Goal: Entertainment & Leisure: Browse casually

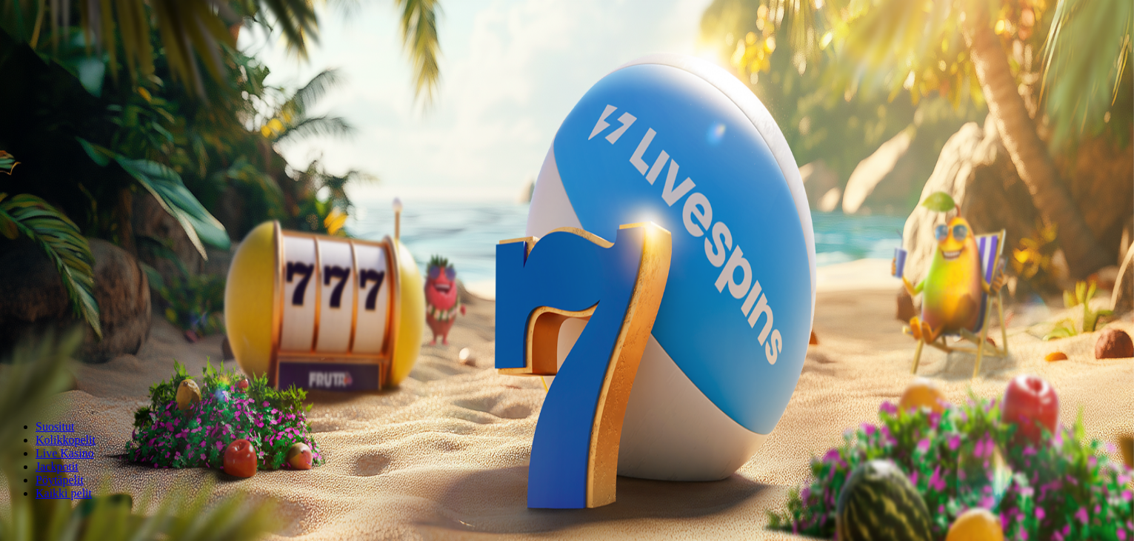
click at [97, 59] on span "Kirjaudu" at bounding box center [102, 53] width 36 height 11
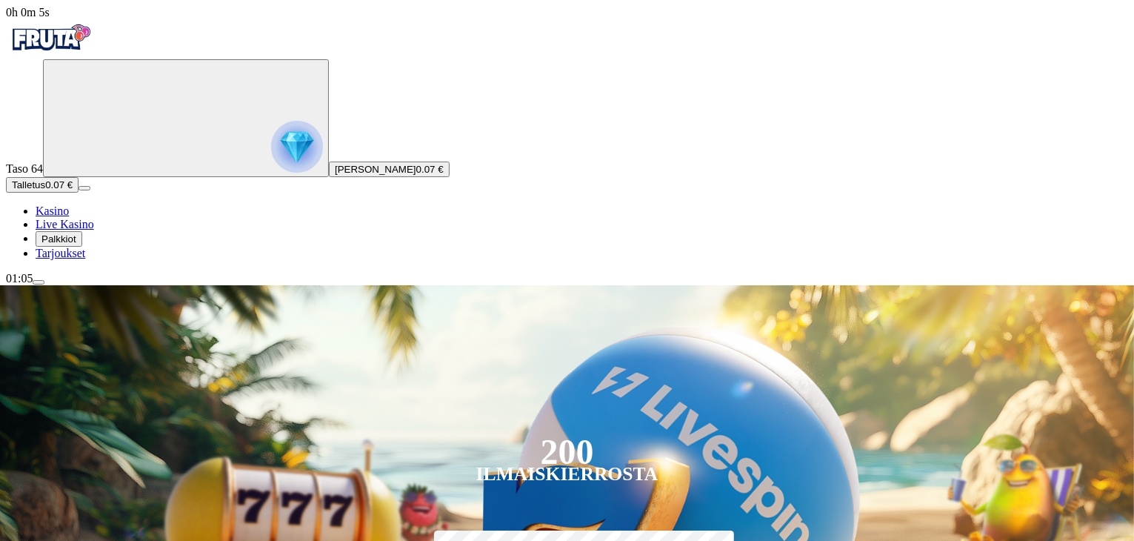
click at [85, 259] on span "Tarjoukset" at bounding box center [61, 253] width 50 height 13
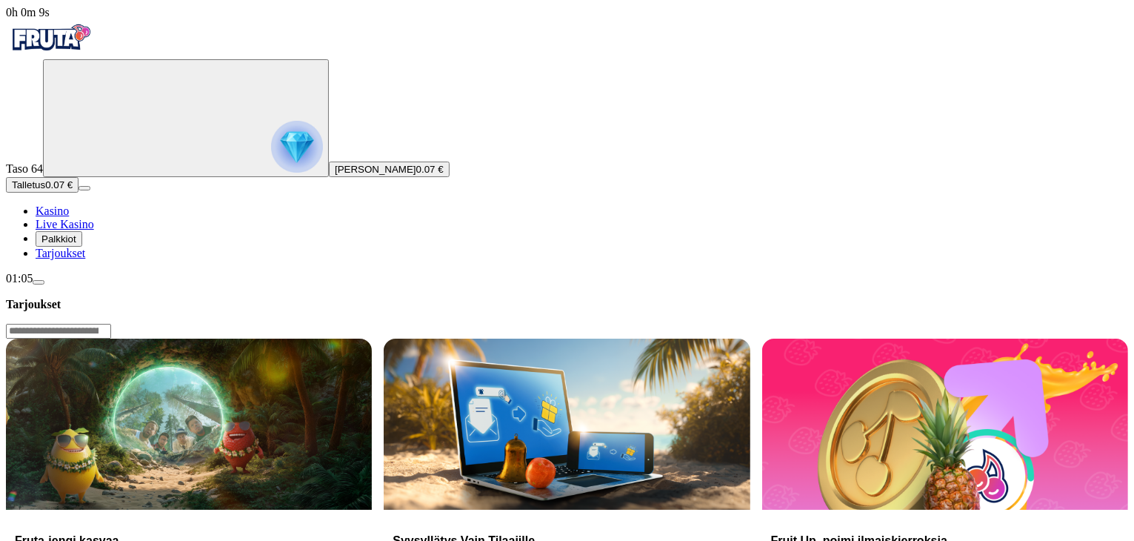
click at [76, 244] on span "Palkkiot" at bounding box center [58, 238] width 35 height 11
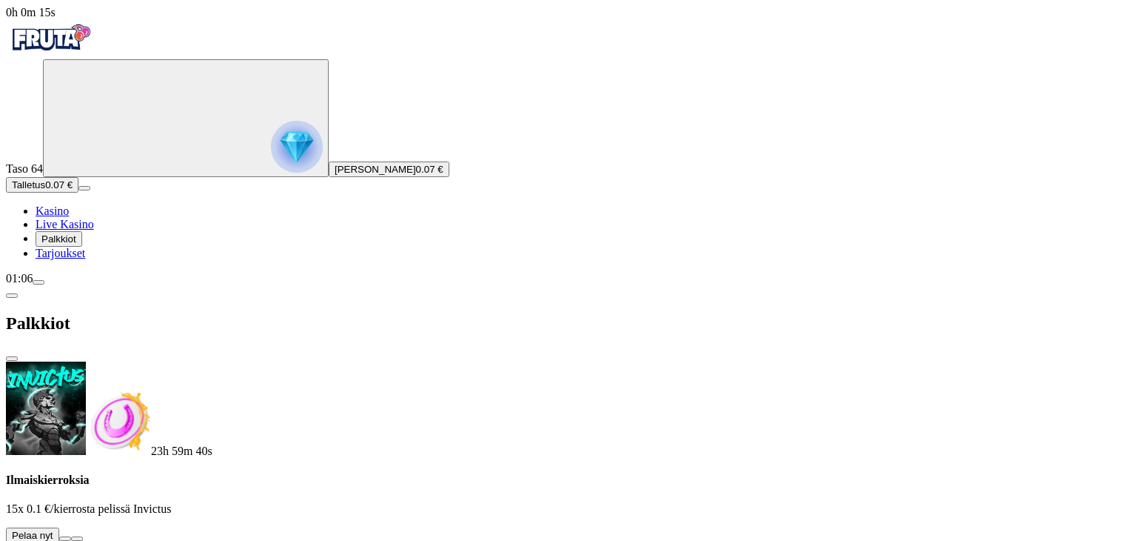
click at [71, 536] on button at bounding box center [65, 538] width 12 height 4
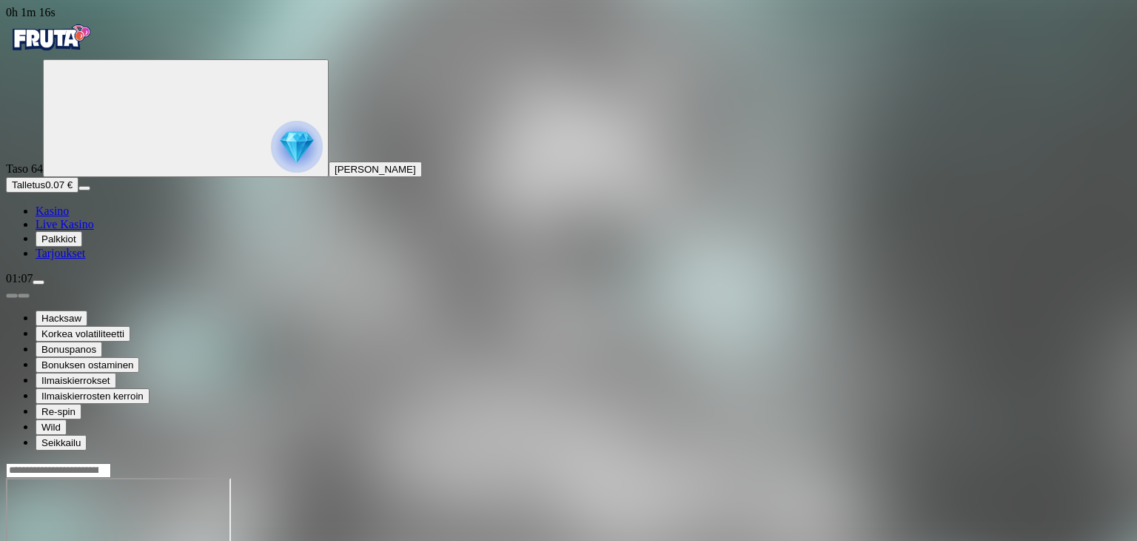
click at [69, 217] on span "Kasino" at bounding box center [52, 210] width 33 height 13
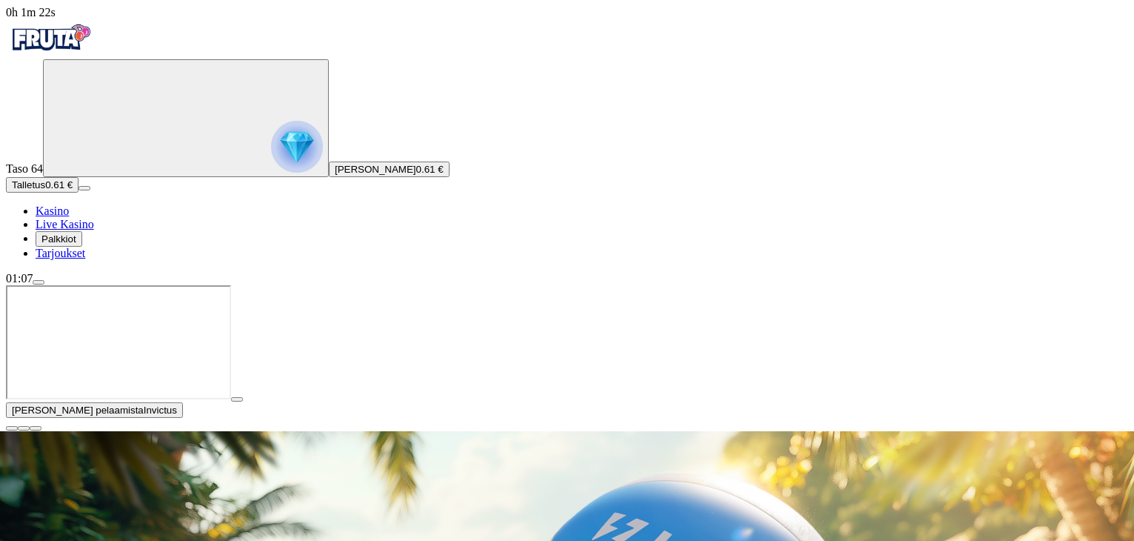
click at [76, 244] on span "Palkkiot" at bounding box center [58, 238] width 35 height 11
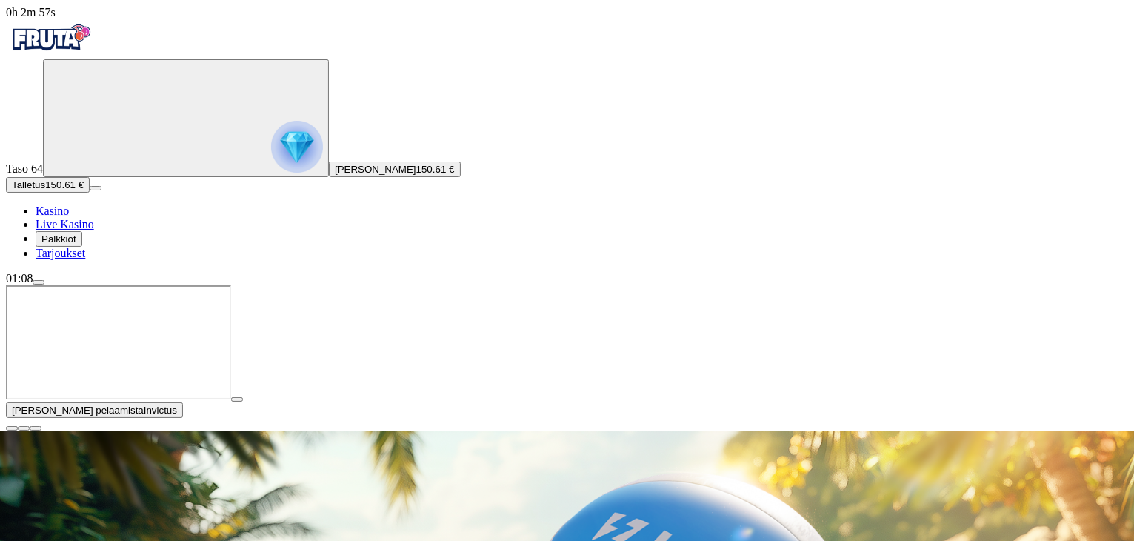
click at [12, 428] on span "close icon" at bounding box center [12, 428] width 0 height 0
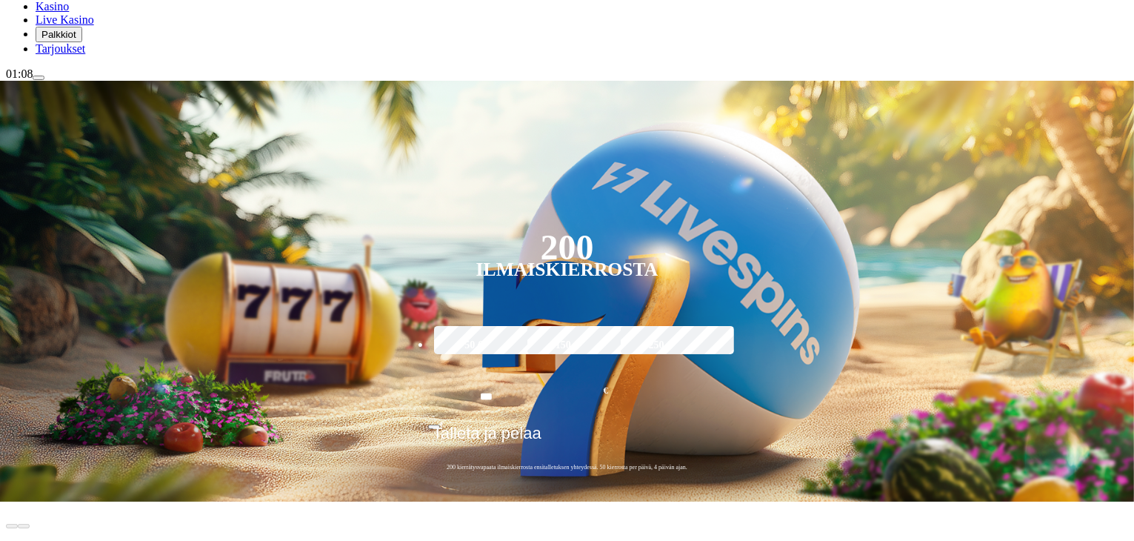
scroll to position [207, 0]
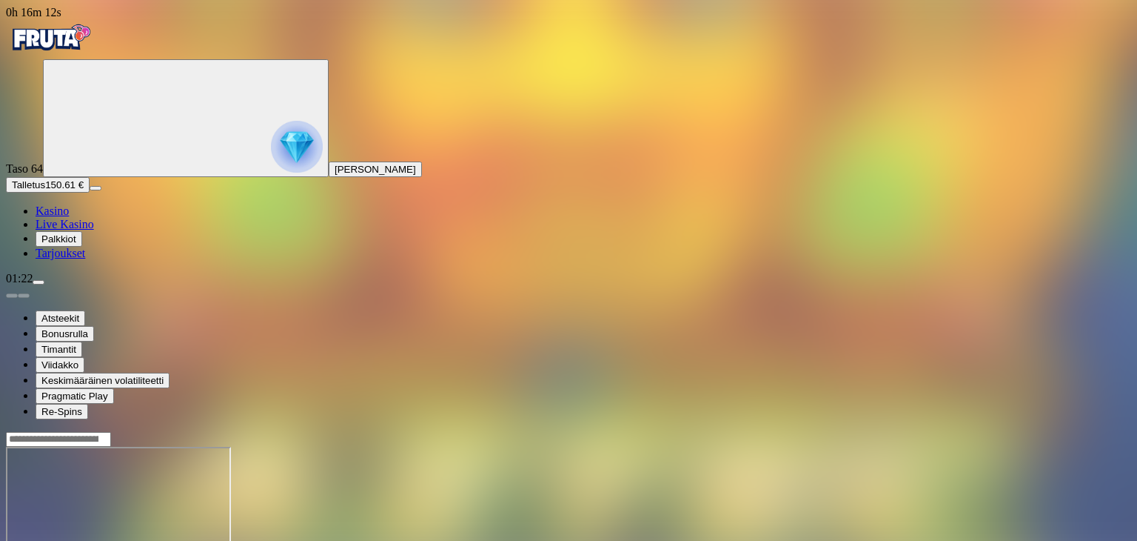
click at [82, 247] on button "Palkkiot" at bounding box center [59, 239] width 47 height 16
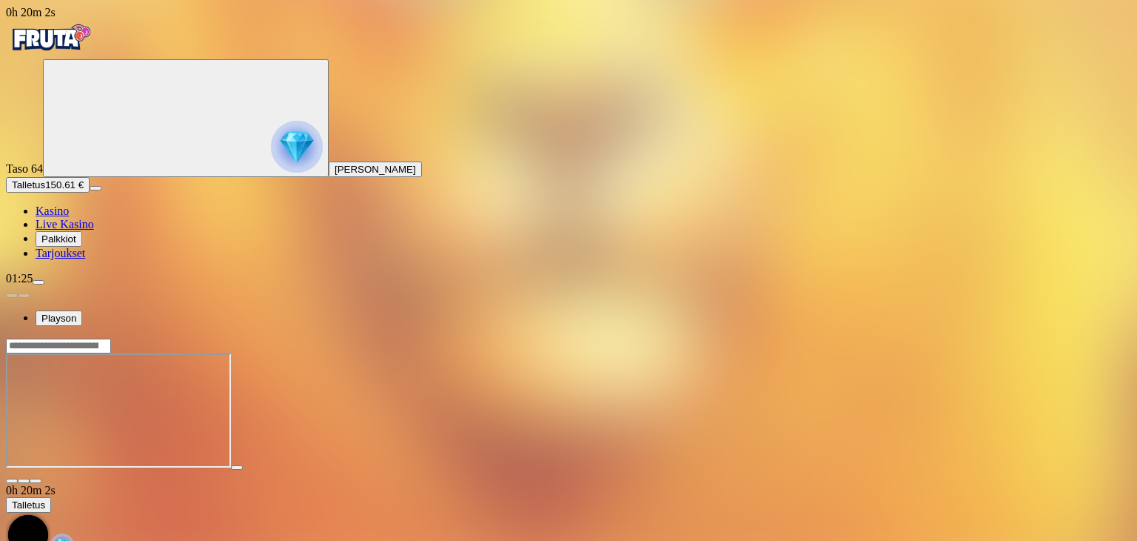
click at [45, 190] on span "Talletus" at bounding box center [28, 184] width 33 height 11
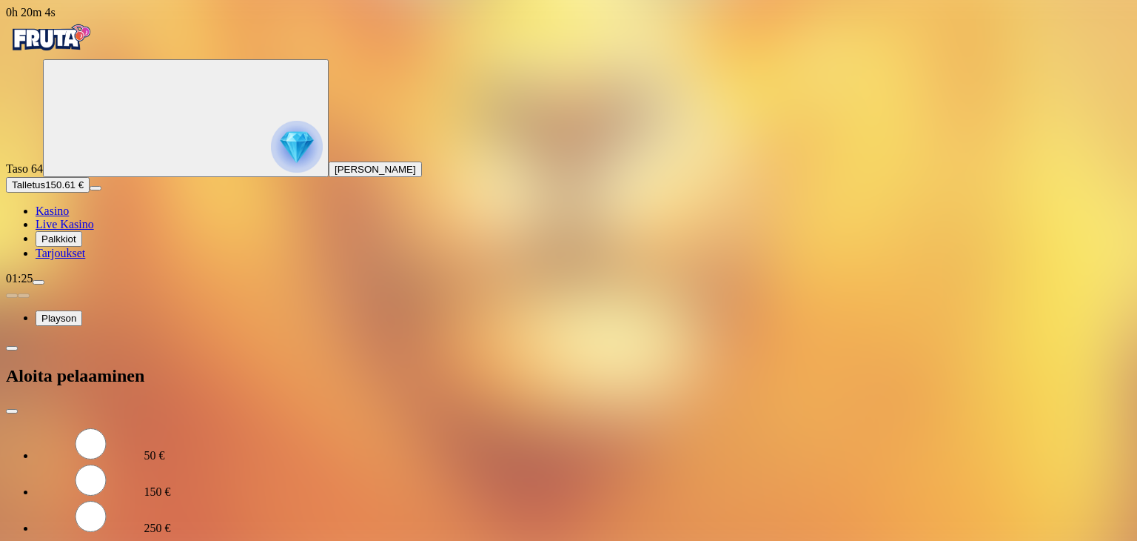
type input "*"
click at [65, 217] on span "Kasino" at bounding box center [52, 210] width 33 height 13
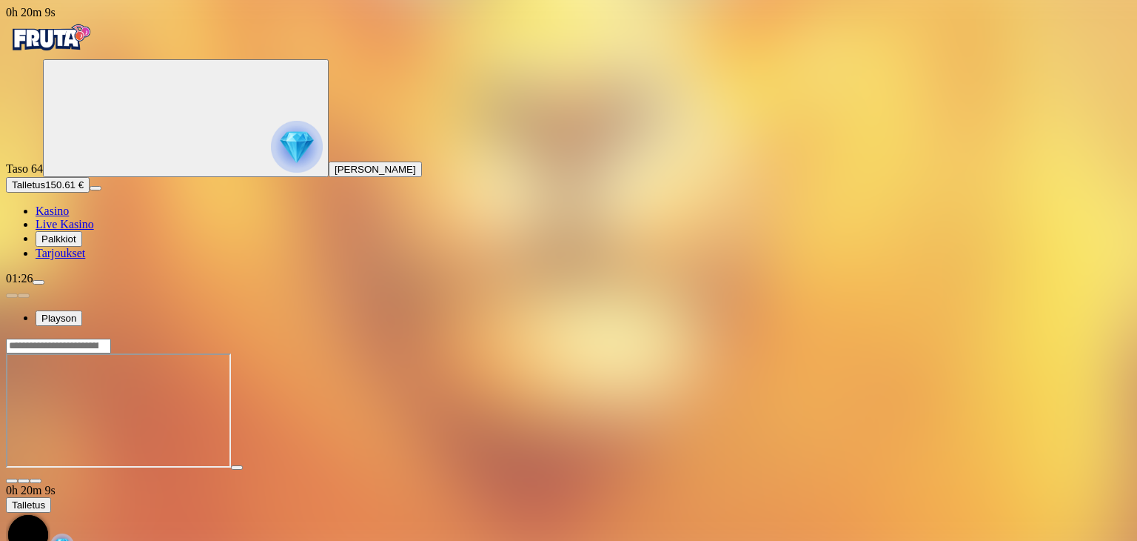
click at [65, 217] on span "Kasino" at bounding box center [52, 210] width 33 height 13
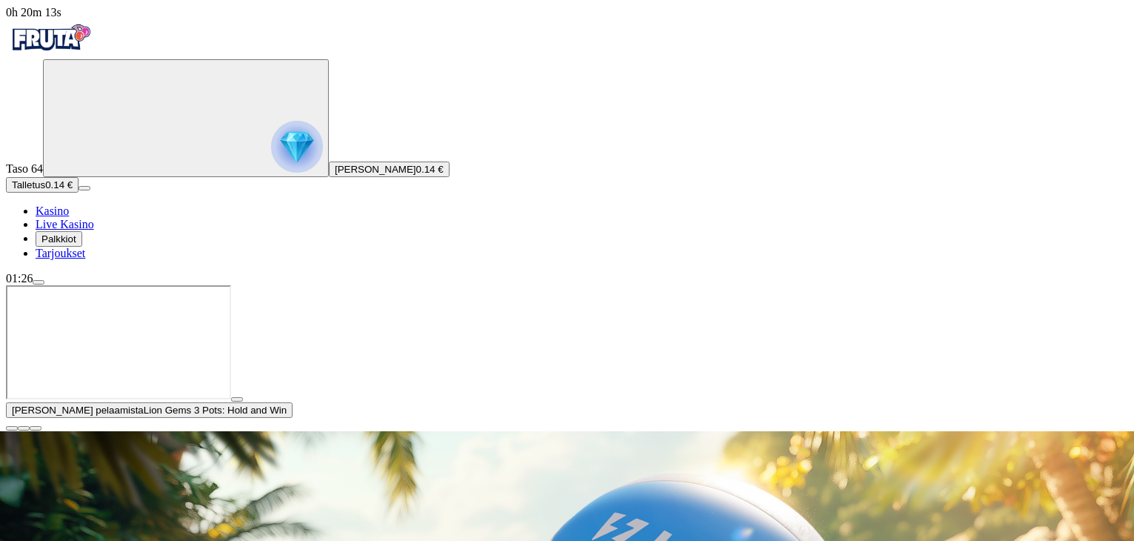
click at [12, 428] on span "close icon" at bounding box center [12, 428] width 0 height 0
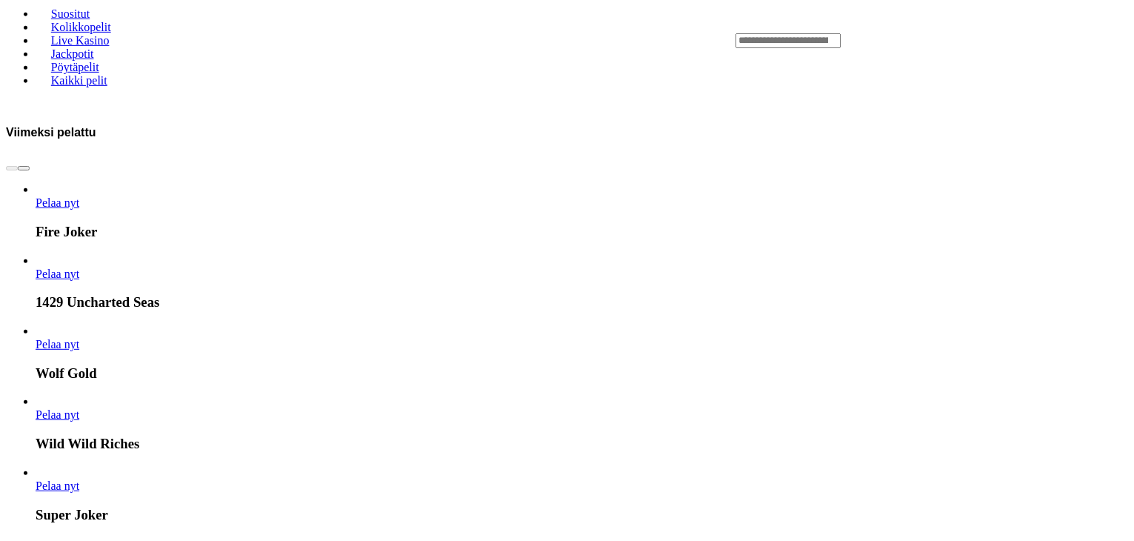
scroll to position [741, 0]
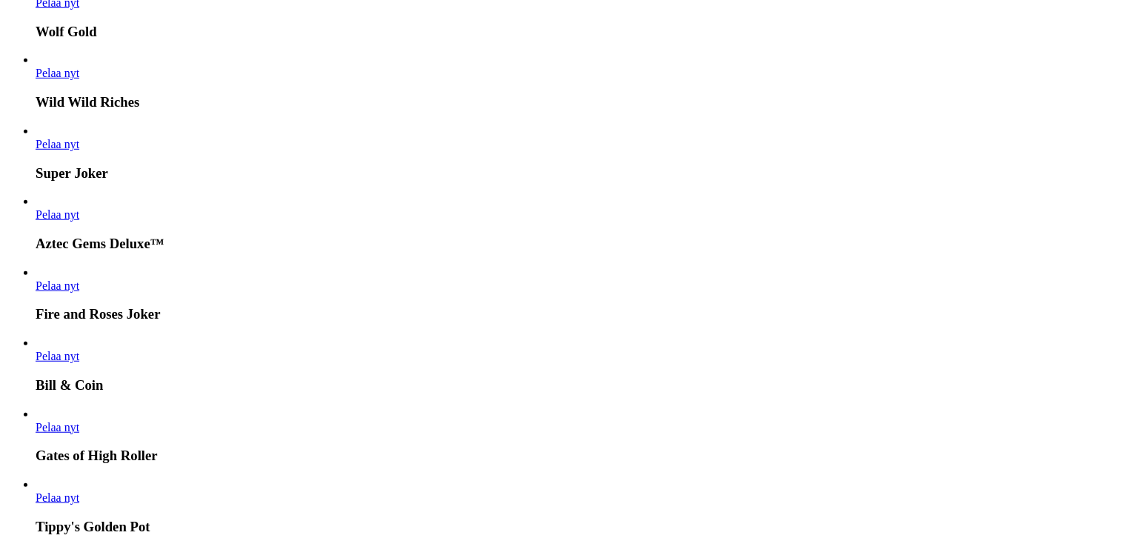
scroll to position [1126, 0]
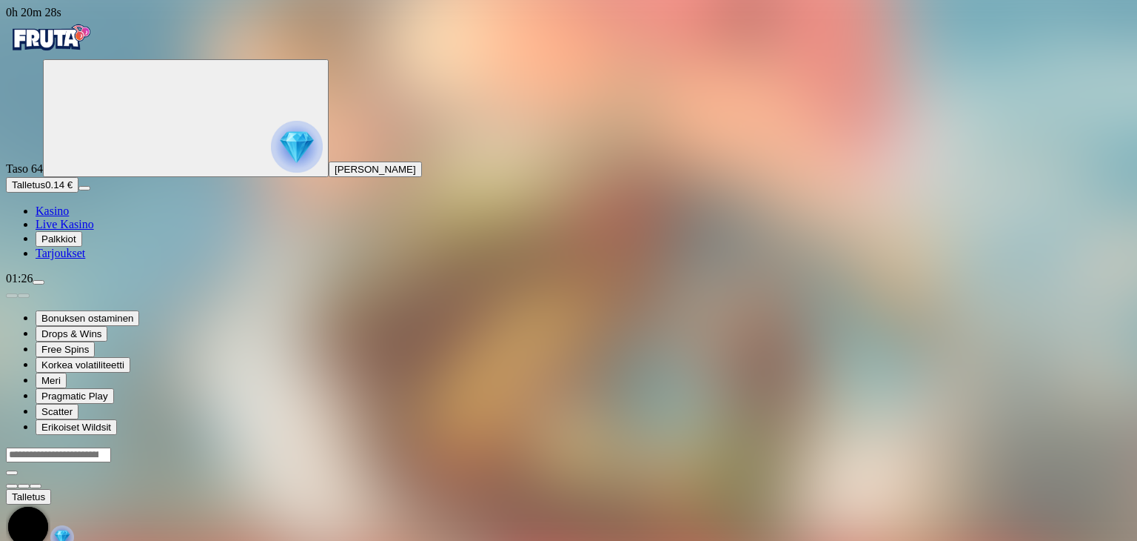
click at [1082, 447] on div at bounding box center [569, 468] width 1126 height 42
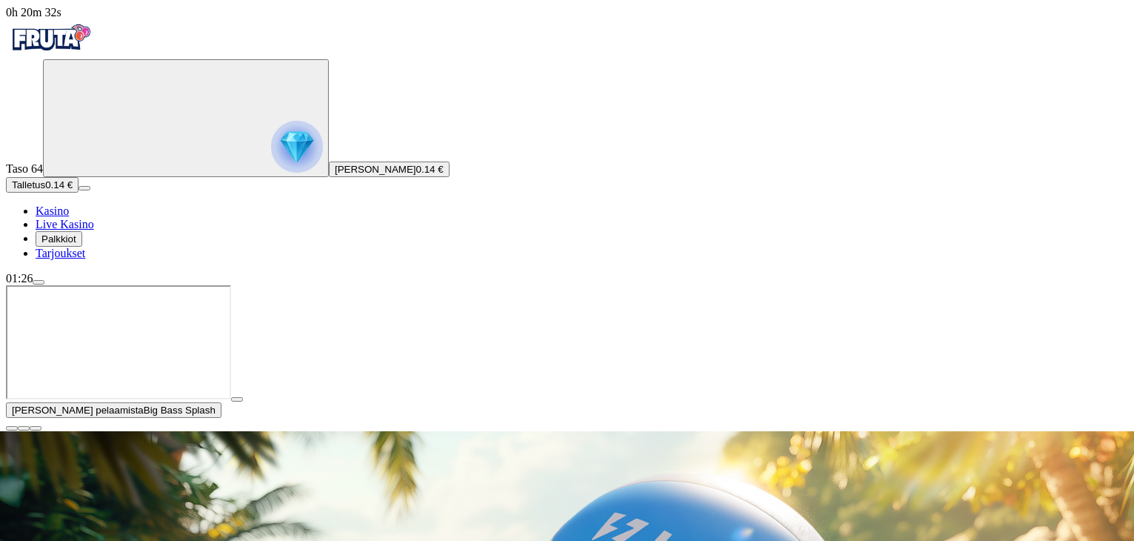
click at [69, 217] on span "Kasino" at bounding box center [52, 210] width 33 height 13
click at [76, 244] on span "Palkkiot" at bounding box center [58, 238] width 35 height 11
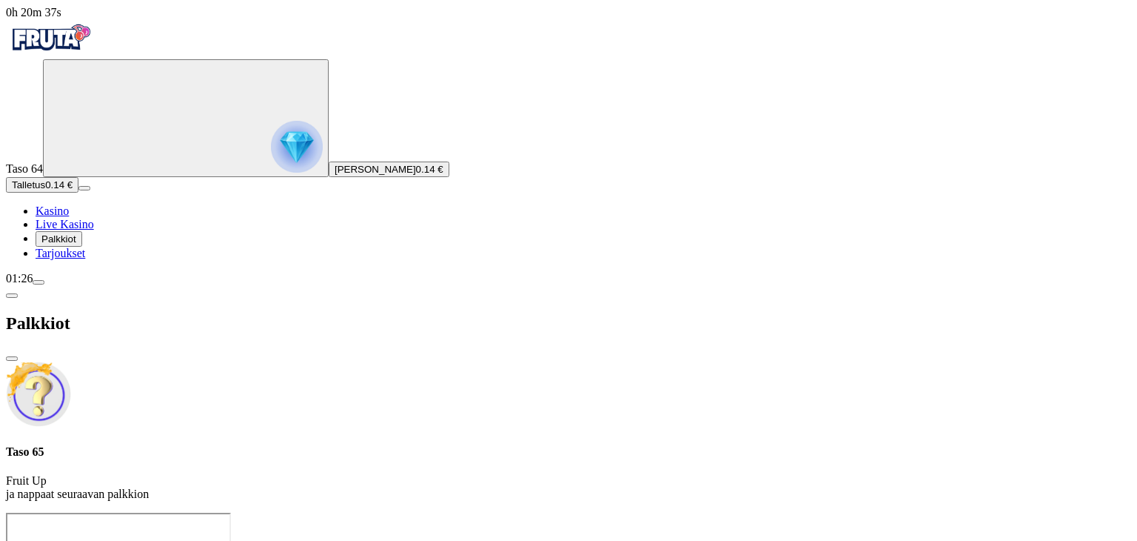
click at [300, 474] on p "Fruit Up ja nappaat seuraavan palkkion" at bounding box center [569, 487] width 1126 height 27
